Goal: Task Accomplishment & Management: Use online tool/utility

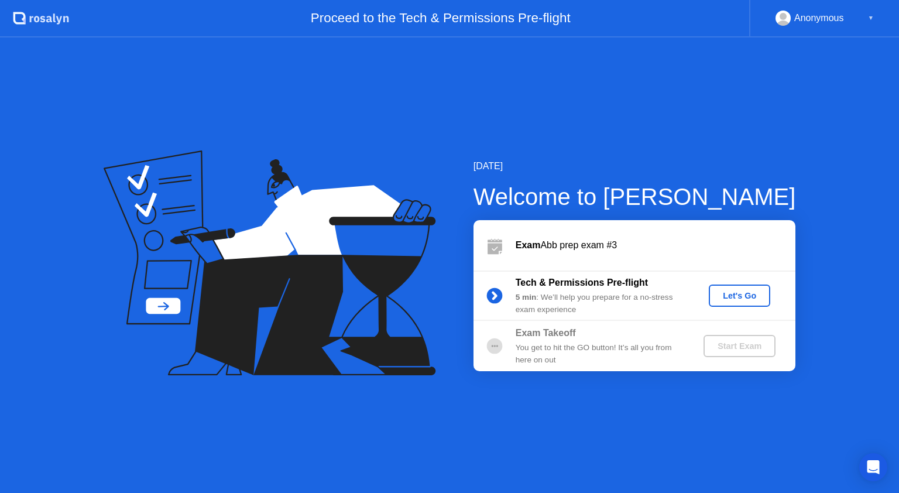
click at [747, 300] on div "Let's Go" at bounding box center [739, 295] width 52 height 9
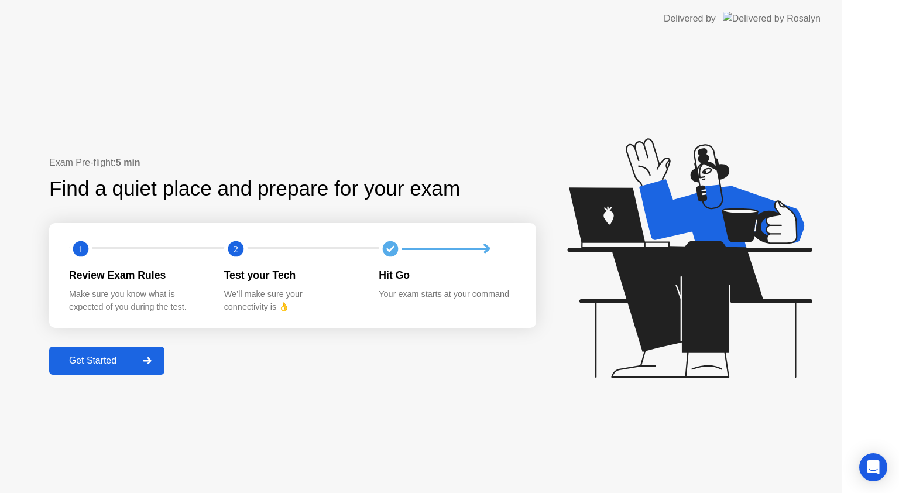
click at [746, 290] on icon at bounding box center [689, 257] width 245 height 239
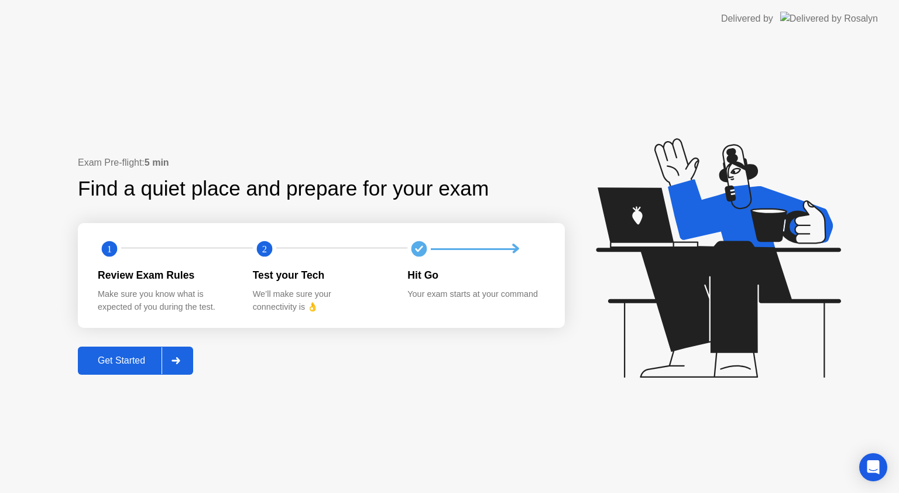
click at [111, 362] on div "Get Started" at bounding box center [121, 360] width 80 height 11
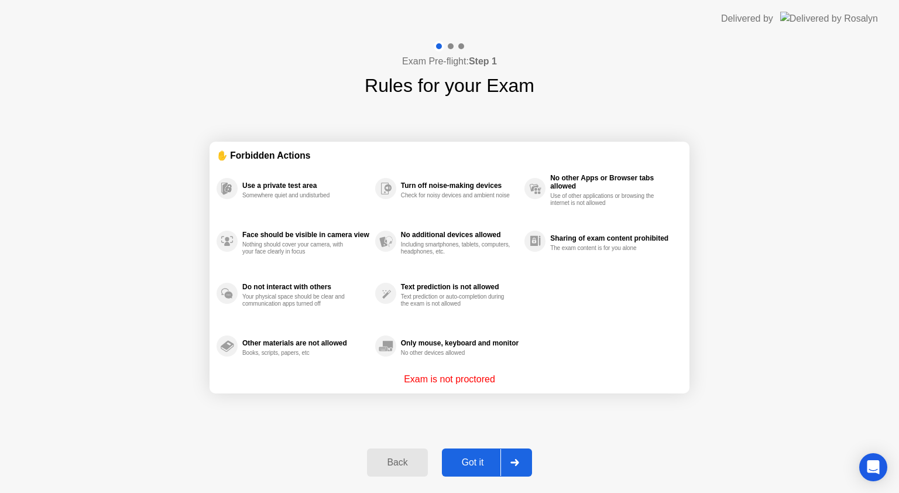
click at [484, 461] on div "Got it" at bounding box center [472, 462] width 55 height 11
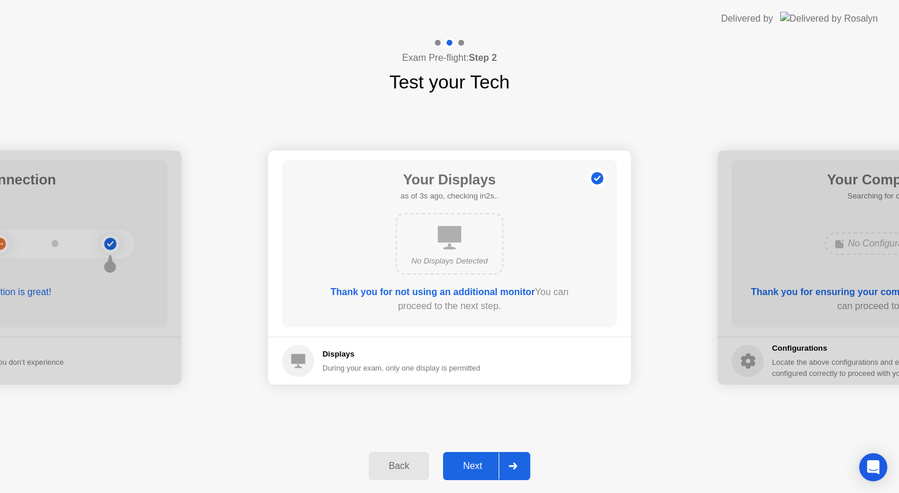
click at [475, 463] on div "Next" at bounding box center [472, 465] width 52 height 11
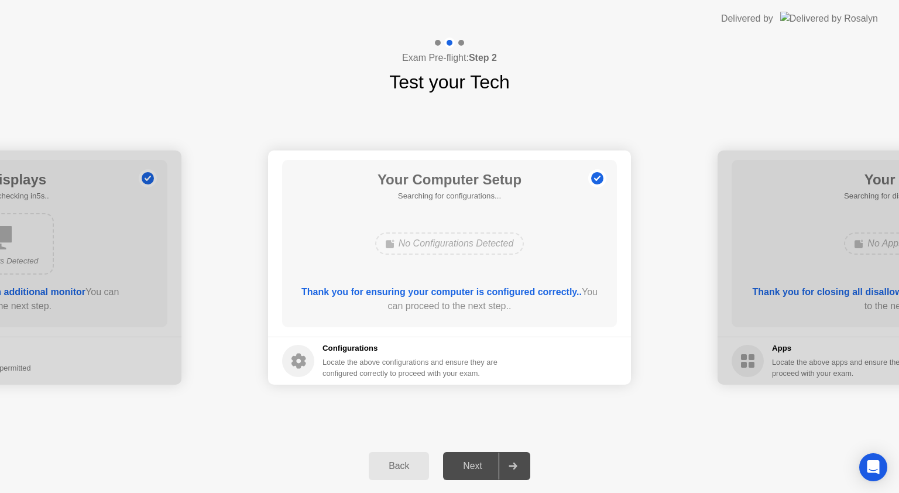
click at [475, 463] on div "Next" at bounding box center [472, 465] width 52 height 11
click at [506, 464] on div at bounding box center [512, 465] width 28 height 27
click at [475, 179] on h1 "Your Computer Setup" at bounding box center [449, 179] width 144 height 21
click at [596, 173] on circle at bounding box center [597, 179] width 12 height 12
click at [441, 260] on div "Your Computer Setup Searching for configurations... No Configurations Detected …" at bounding box center [449, 243] width 335 height 167
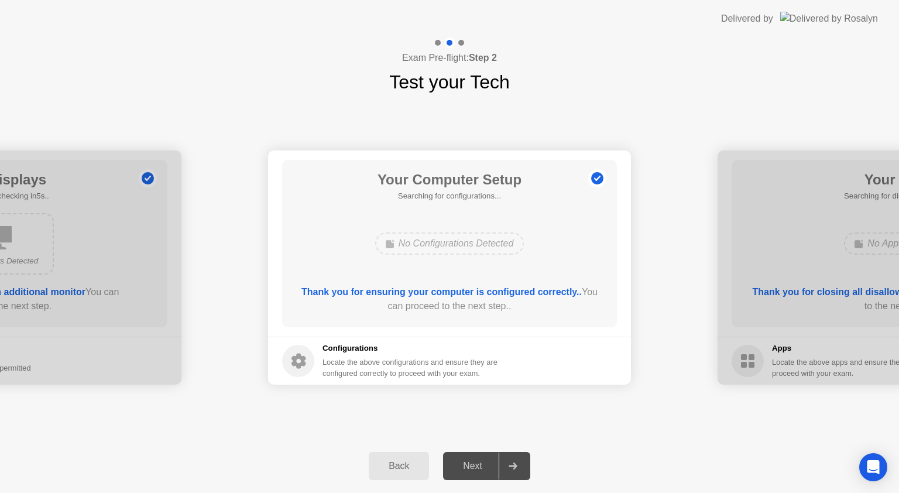
click at [486, 460] on div "Next" at bounding box center [472, 465] width 52 height 11
click at [507, 477] on div at bounding box center [512, 465] width 28 height 27
click at [507, 295] on b "Thank you for ensuring your computer is configured correctly.." at bounding box center [441, 292] width 280 height 10
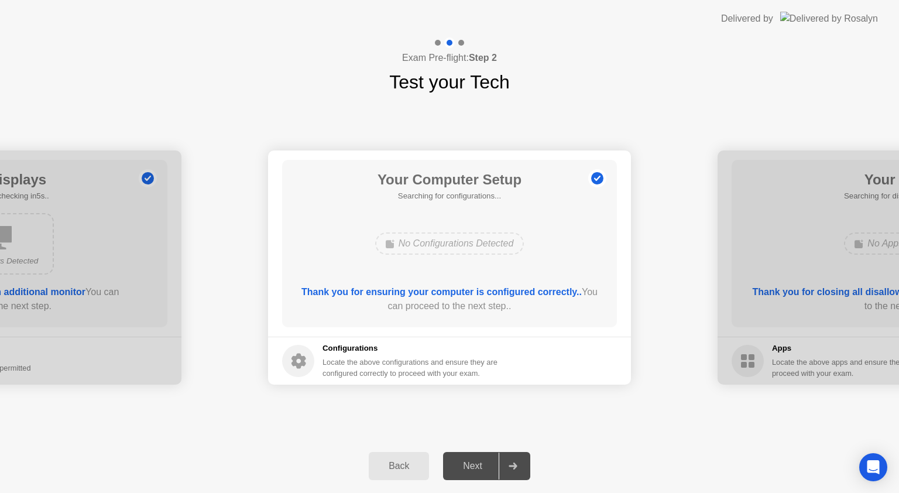
click at [489, 247] on div "No Configurations Detected" at bounding box center [449, 243] width 149 height 22
click at [458, 314] on div "Thank you for ensuring your computer is configured correctly.. You can proceed …" at bounding box center [449, 301] width 301 height 33
click at [523, 215] on div "Your Computer Setup 0 Configurations as of 0s ago, checking in5s.. No Configura…" at bounding box center [449, 243] width 335 height 167
click at [524, 465] on div at bounding box center [512, 465] width 28 height 27
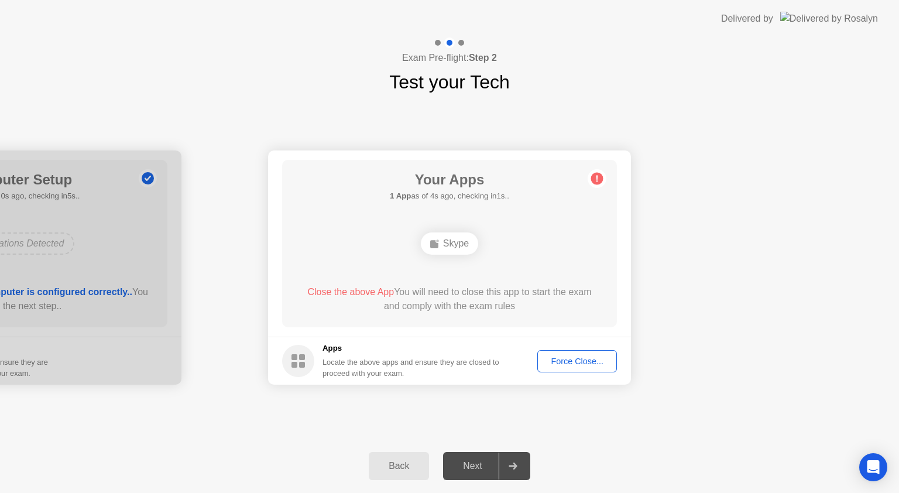
click at [573, 366] on div "Force Close..." at bounding box center [576, 360] width 71 height 9
click at [442, 250] on div "Skype" at bounding box center [449, 243] width 57 height 22
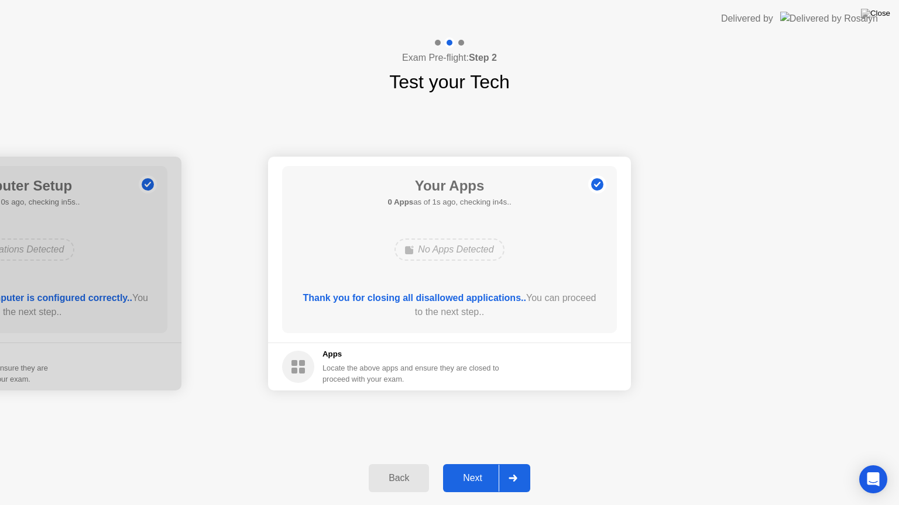
click at [487, 479] on div "Next" at bounding box center [472, 478] width 52 height 11
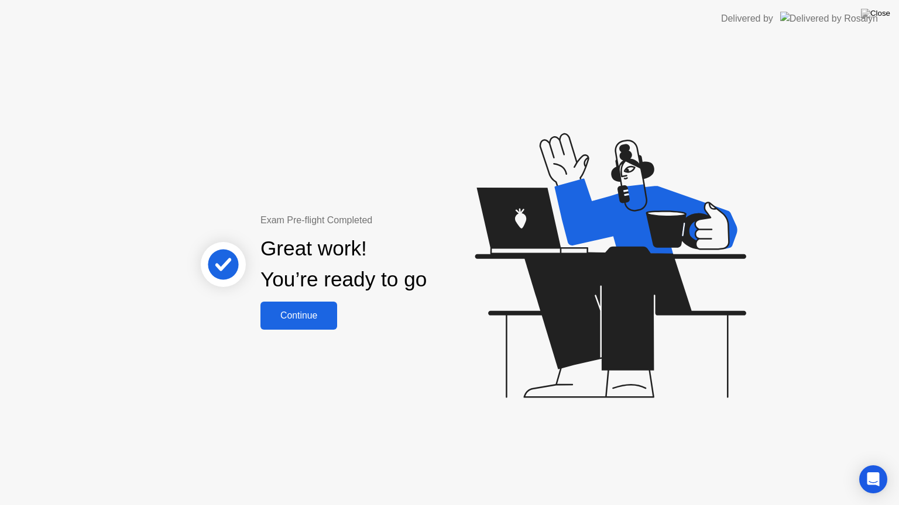
click at [304, 307] on button "Continue" at bounding box center [298, 316] width 77 height 28
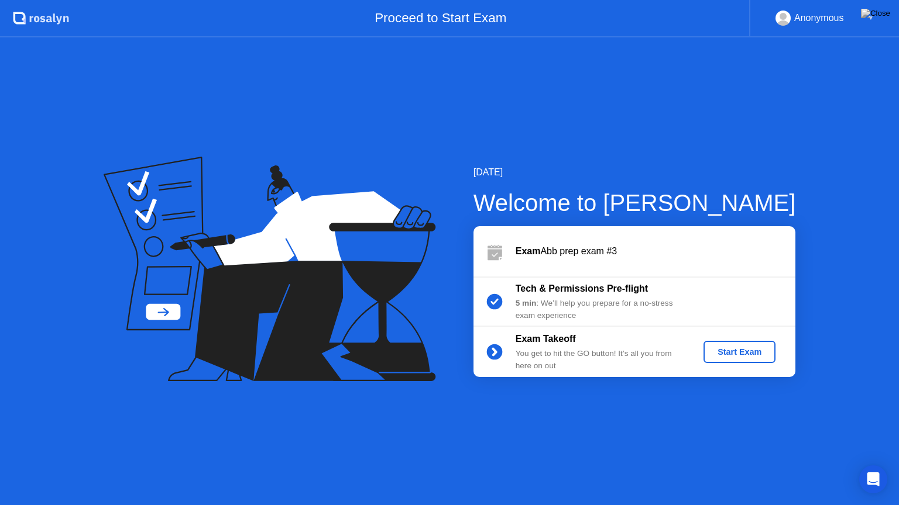
click at [723, 350] on div "Start Exam" at bounding box center [739, 351] width 63 height 9
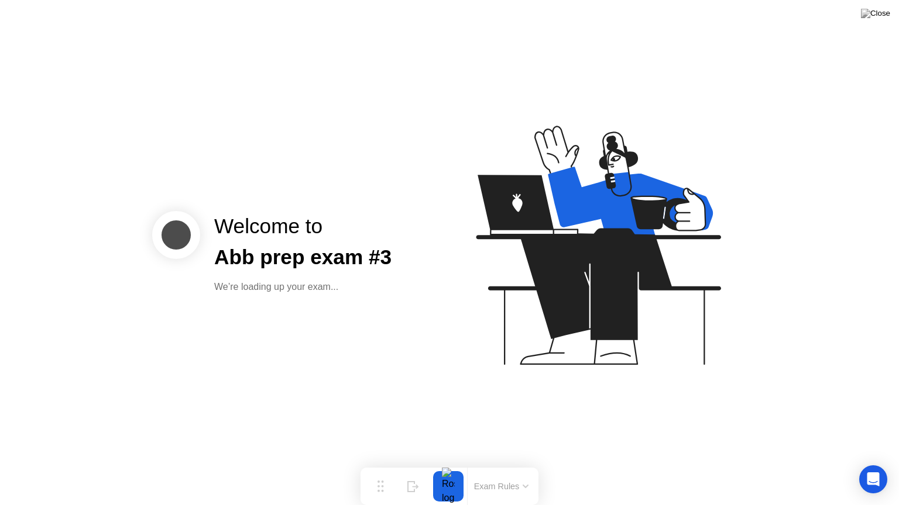
click at [665, 317] on icon at bounding box center [596, 251] width 302 height 300
click at [579, 196] on icon at bounding box center [630, 201] width 165 height 68
click at [351, 274] on div "Welcome to Abb prep exam #3 We’re loading up your exam..." at bounding box center [302, 252] width 205 height 83
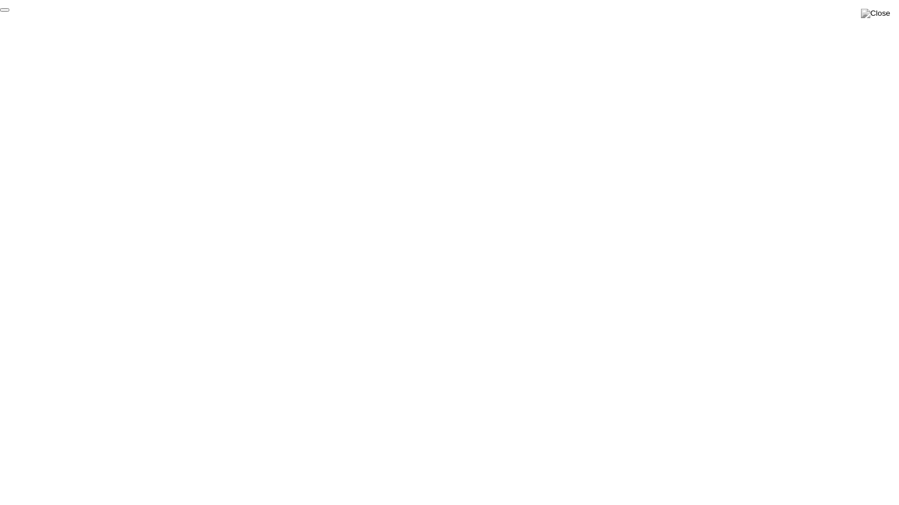
click div "End Proctoring Session"
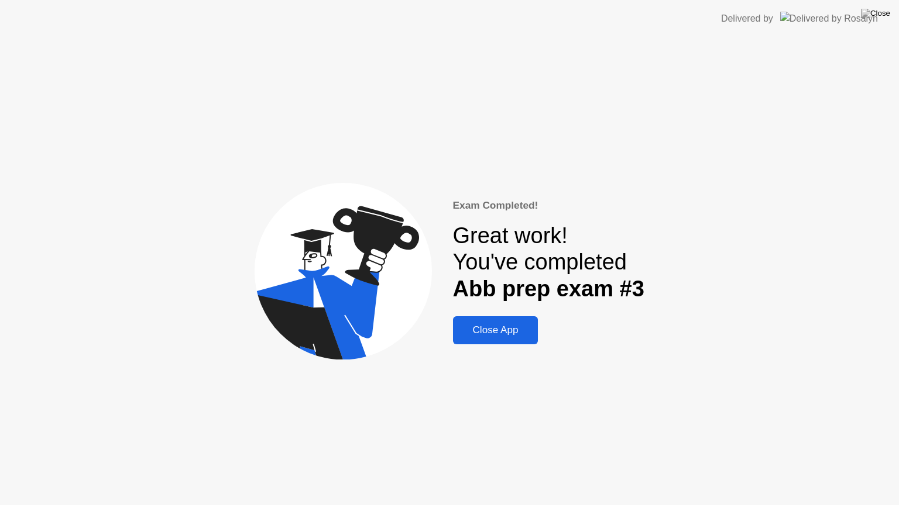
click at [517, 335] on div "Close App" at bounding box center [495, 331] width 78 height 12
